Goal: Information Seeking & Learning: Learn about a topic

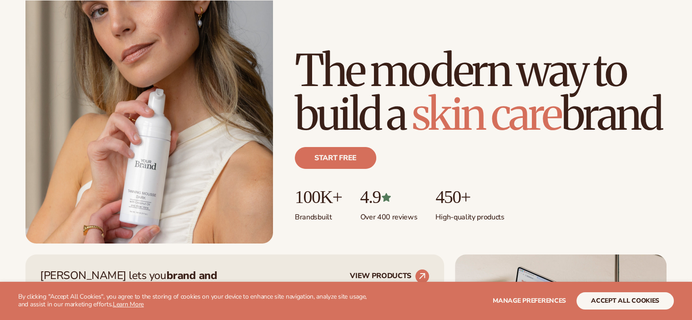
scroll to position [360, 0]
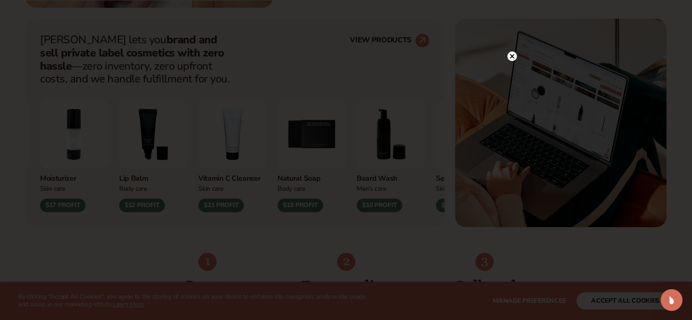
click at [513, 54] on circle at bounding box center [512, 56] width 10 height 10
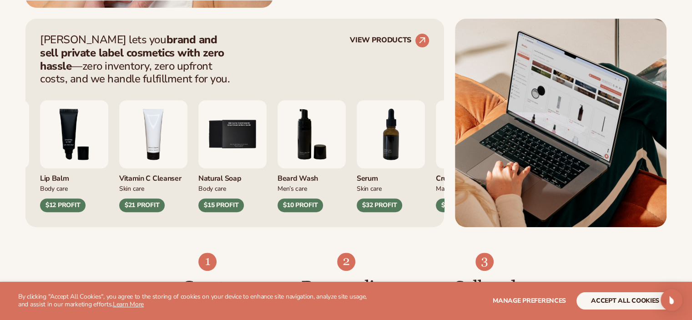
click at [400, 31] on div "Blanka lets you brand and sell private label cosmetics with zero hassle —zero i…" at bounding box center [234, 123] width 419 height 208
click at [400, 38] on link "VIEW PRODUCTS" at bounding box center [390, 40] width 80 height 15
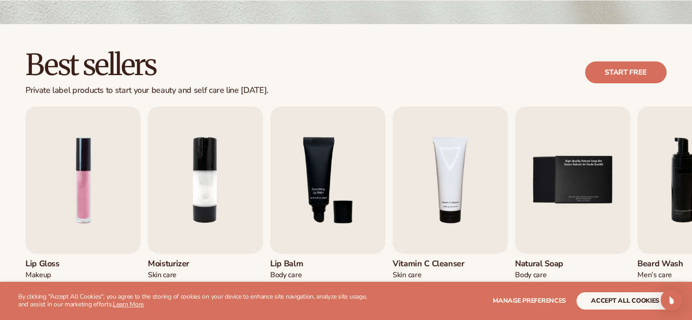
scroll to position [234, 0]
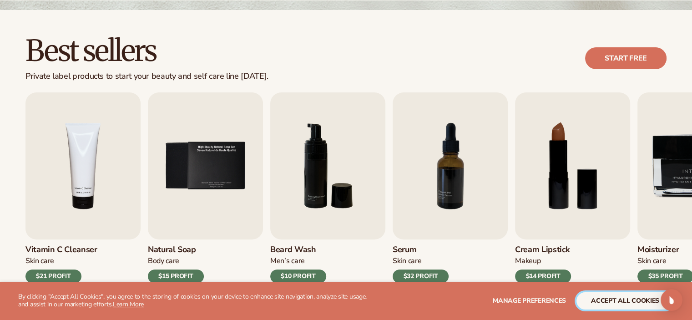
click at [615, 302] on button "accept all cookies" at bounding box center [625, 300] width 97 height 17
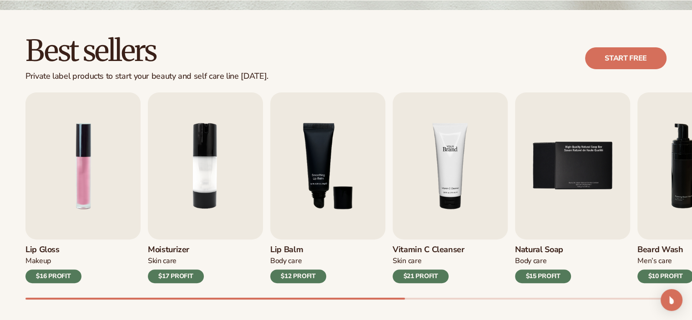
click at [410, 198] on img "4 / 9" at bounding box center [450, 165] width 115 height 147
click at [427, 175] on img "4 / 9" at bounding box center [450, 165] width 115 height 147
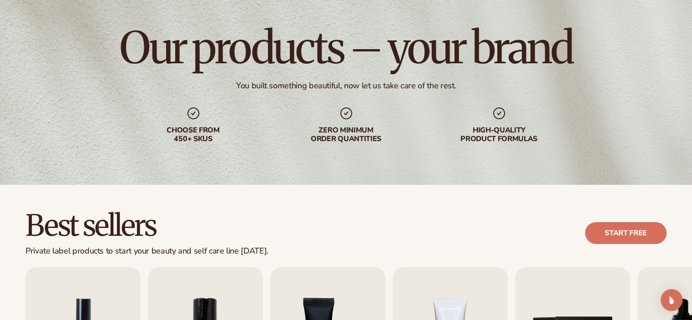
scroll to position [0, 0]
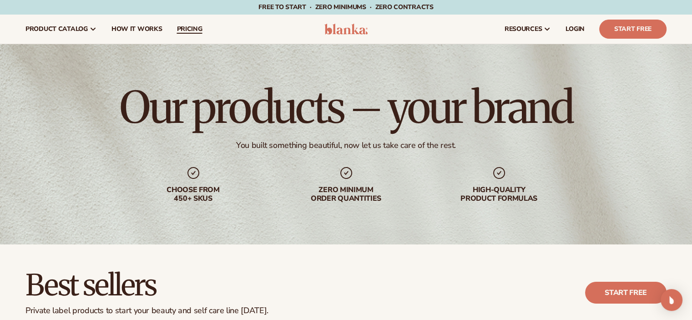
click at [191, 30] on span "pricing" at bounding box center [189, 28] width 25 height 7
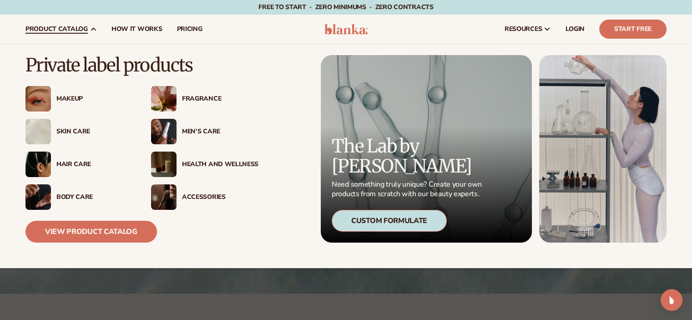
click at [70, 132] on div "Skin Care" at bounding box center [94, 132] width 76 height 8
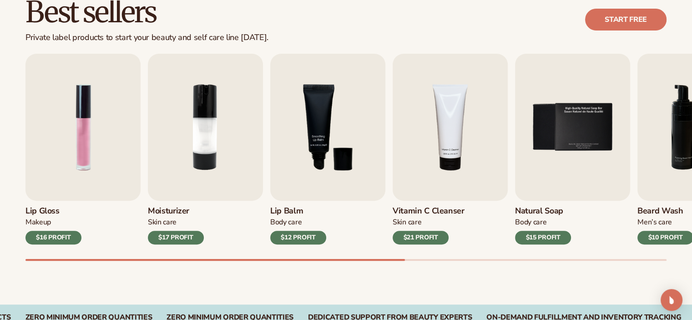
scroll to position [285, 0]
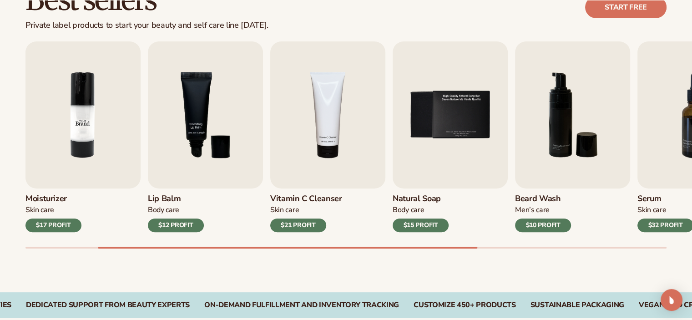
click at [71, 114] on img "2 / 9" at bounding box center [82, 114] width 115 height 147
click at [62, 218] on div "Moisturizer Skin Care $17 PROFIT" at bounding box center [82, 210] width 115 height 44
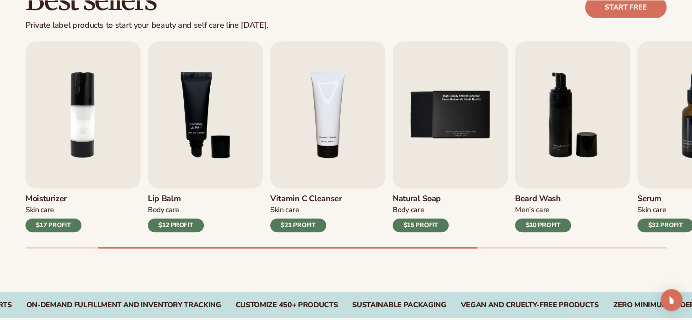
click at [58, 225] on div "$17 PROFIT" at bounding box center [53, 225] width 56 height 14
click at [106, 104] on img "2 / 9" at bounding box center [82, 114] width 115 height 147
click at [85, 130] on img "2 / 9" at bounding box center [82, 114] width 115 height 147
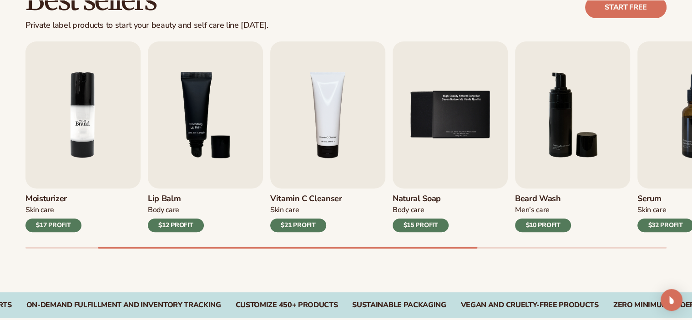
click at [85, 130] on img "2 / 9" at bounding box center [82, 114] width 115 height 147
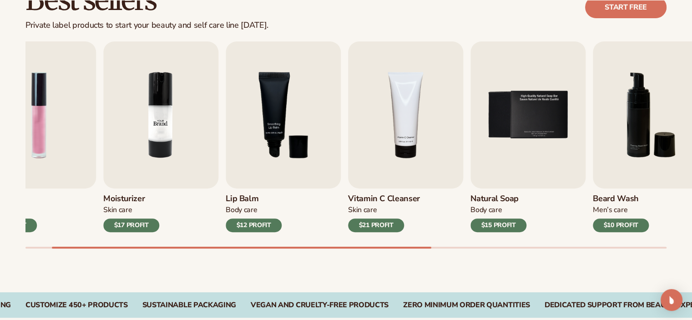
click at [202, 129] on img "2 / 9" at bounding box center [160, 114] width 115 height 147
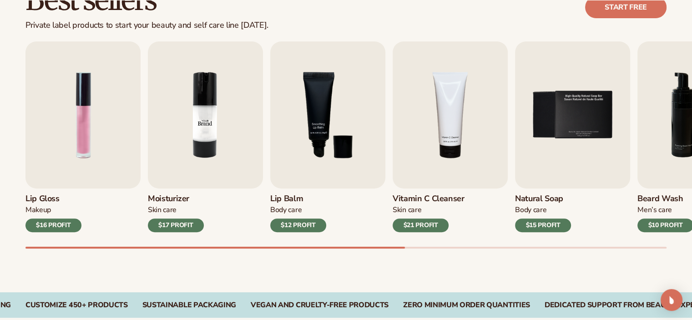
click at [202, 129] on img "2 / 9" at bounding box center [205, 114] width 115 height 147
click at [111, 136] on img "1 / 9" at bounding box center [82, 114] width 115 height 147
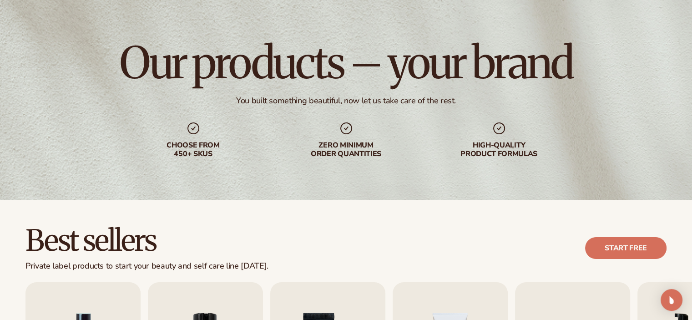
scroll to position [0, 0]
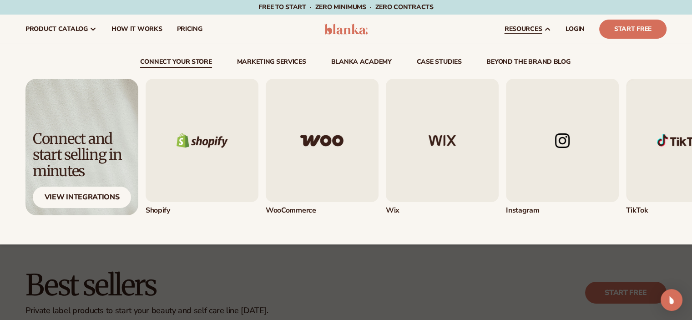
click at [529, 35] on link "resources" at bounding box center [527, 29] width 61 height 29
click at [242, 114] on img "1 / 5" at bounding box center [202, 140] width 113 height 123
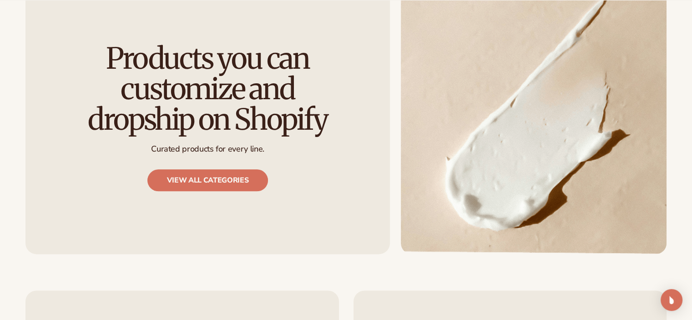
scroll to position [1048, 0]
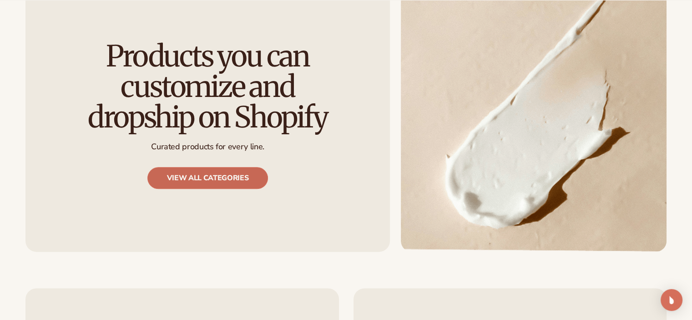
click at [199, 171] on link "View all categories" at bounding box center [207, 178] width 121 height 22
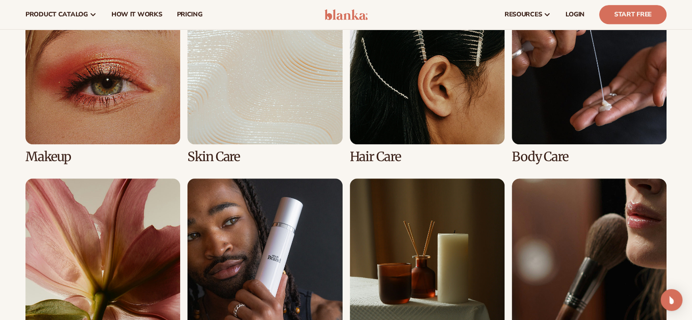
scroll to position [693, 0]
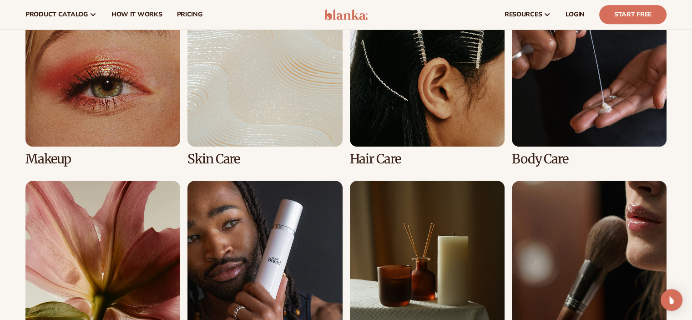
drag, startPoint x: 350, startPoint y: 142, endPoint x: 269, endPoint y: 111, distance: 85.5
click at [269, 111] on link "2 / 8" at bounding box center [264, 79] width 155 height 174
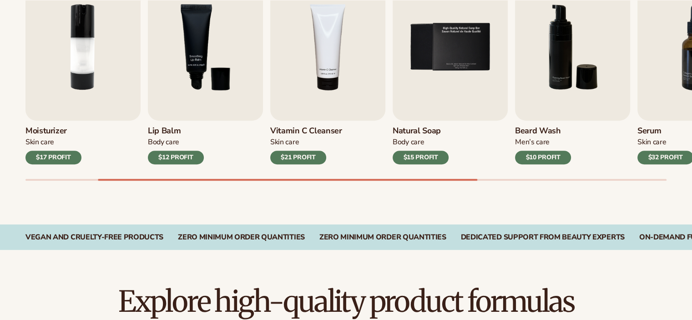
scroll to position [355, 0]
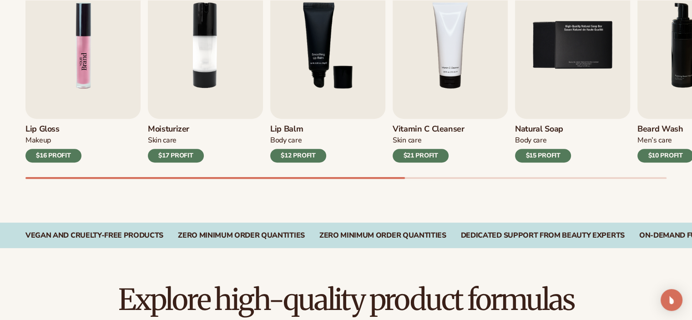
click at [89, 41] on img "1 / 9" at bounding box center [82, 45] width 115 height 147
click at [100, 41] on img "1 / 9" at bounding box center [82, 45] width 115 height 147
click at [329, 51] on img "3 / 9" at bounding box center [327, 45] width 115 height 147
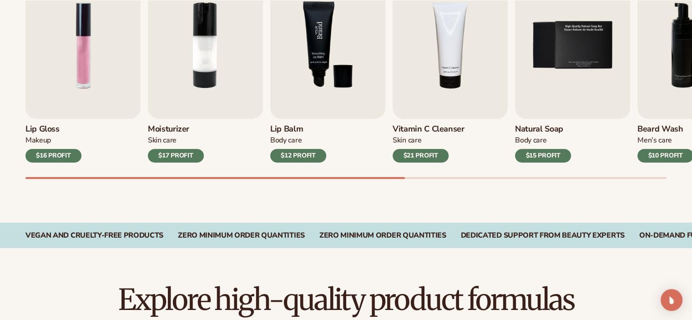
click at [329, 51] on img "3 / 9" at bounding box center [327, 45] width 115 height 147
click at [285, 157] on div "$12 PROFIT" at bounding box center [298, 156] width 56 height 14
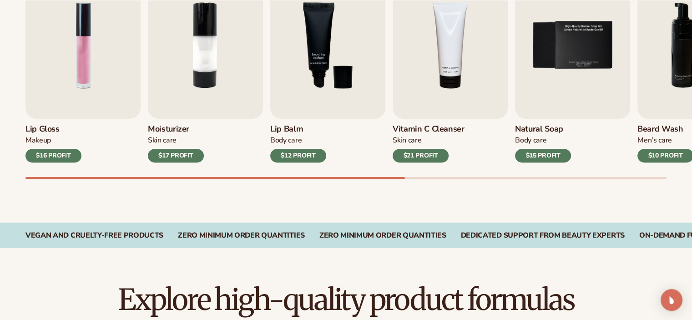
click at [285, 157] on div "$12 PROFIT" at bounding box center [298, 156] width 56 height 14
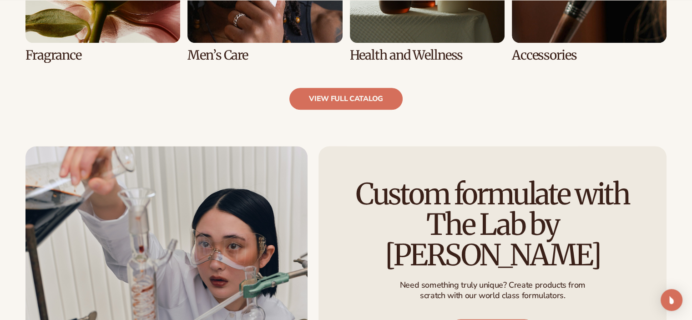
scroll to position [999, 0]
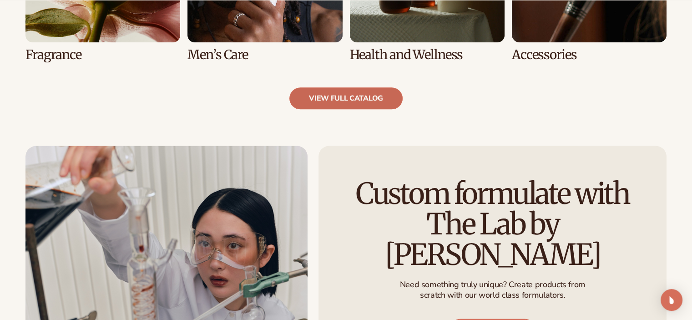
click at [368, 106] on link "view full catalog" at bounding box center [345, 98] width 113 height 22
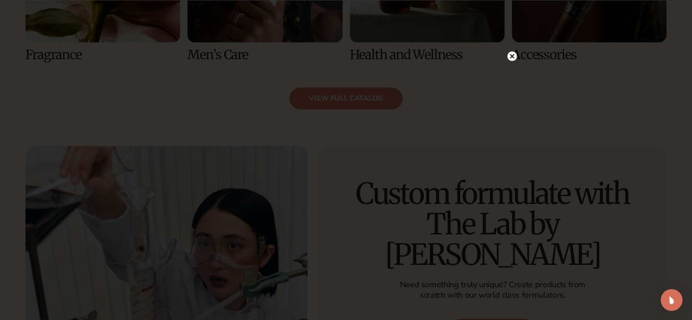
click at [507, 52] on div at bounding box center [346, 160] width 692 height 320
click at [509, 55] on circle at bounding box center [512, 56] width 10 height 10
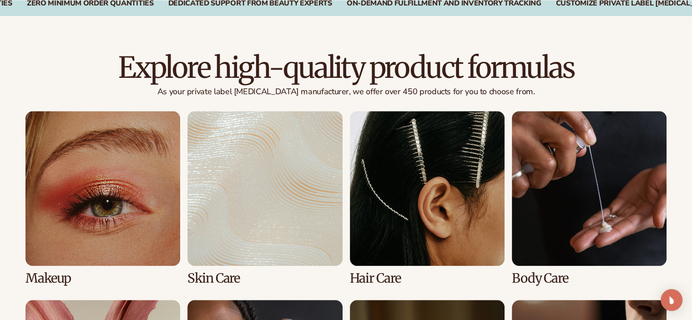
scroll to position [657, 0]
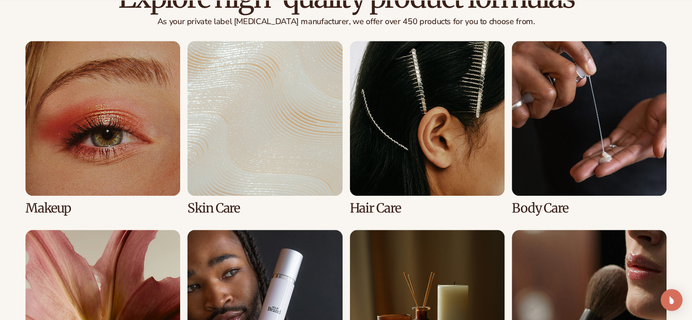
click at [277, 124] on link "2 / 8" at bounding box center [264, 128] width 155 height 174
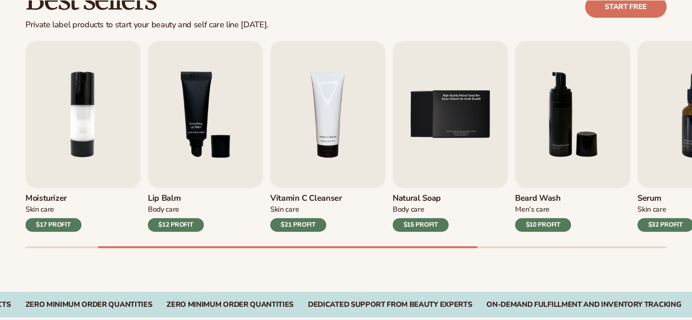
scroll to position [286, 0]
click at [60, 226] on div "$17 PROFIT" at bounding box center [53, 225] width 56 height 14
click at [80, 157] on img "2 / 9" at bounding box center [82, 114] width 115 height 147
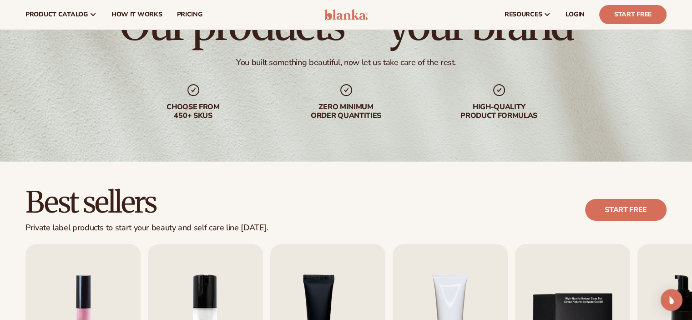
scroll to position [82, 0]
